Goal: Navigation & Orientation: Find specific page/section

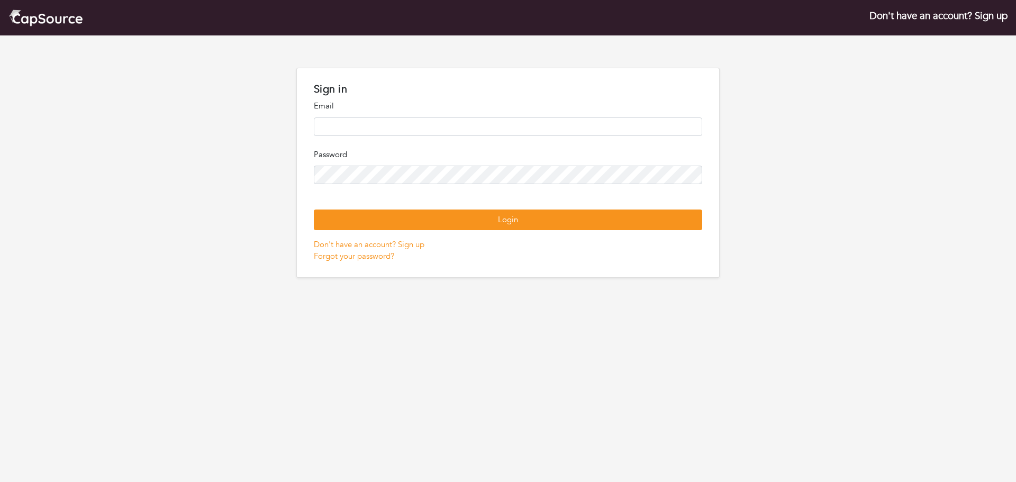
click at [529, 119] on input "email" at bounding box center [508, 126] width 388 height 19
type input "**********"
click at [314, 209] on button "Login" at bounding box center [508, 219] width 388 height 21
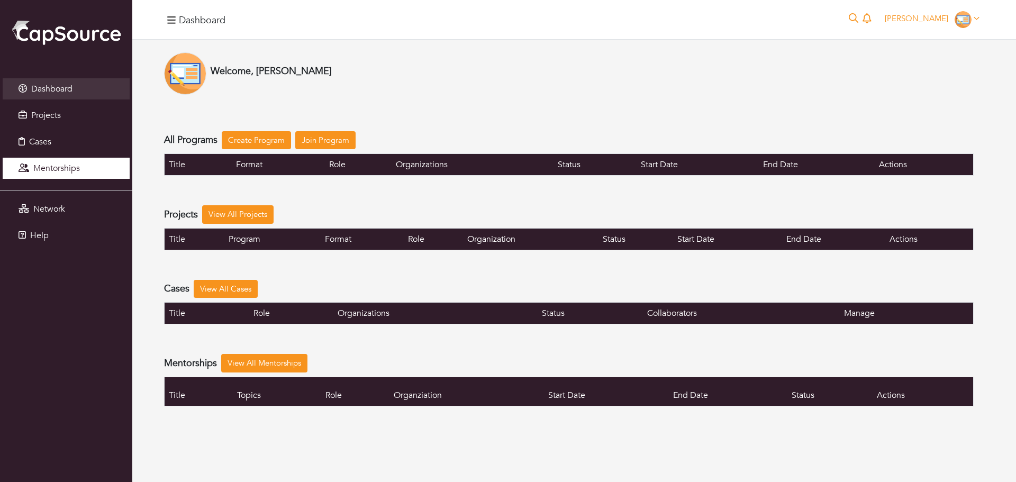
click at [71, 176] on link "Mentorships" at bounding box center [66, 168] width 127 height 21
